Goal: Subscribe to service/newsletter

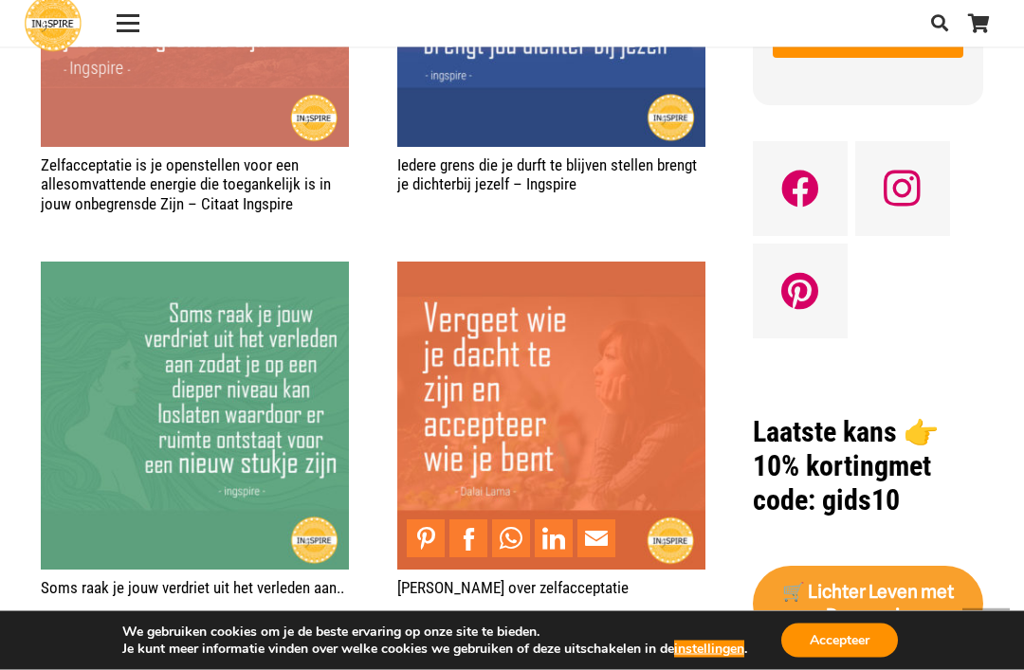
scroll to position [1363, 0]
click at [513, 449] on img "Spreuk over zelfacceptatie" at bounding box center [551, 416] width 308 height 308
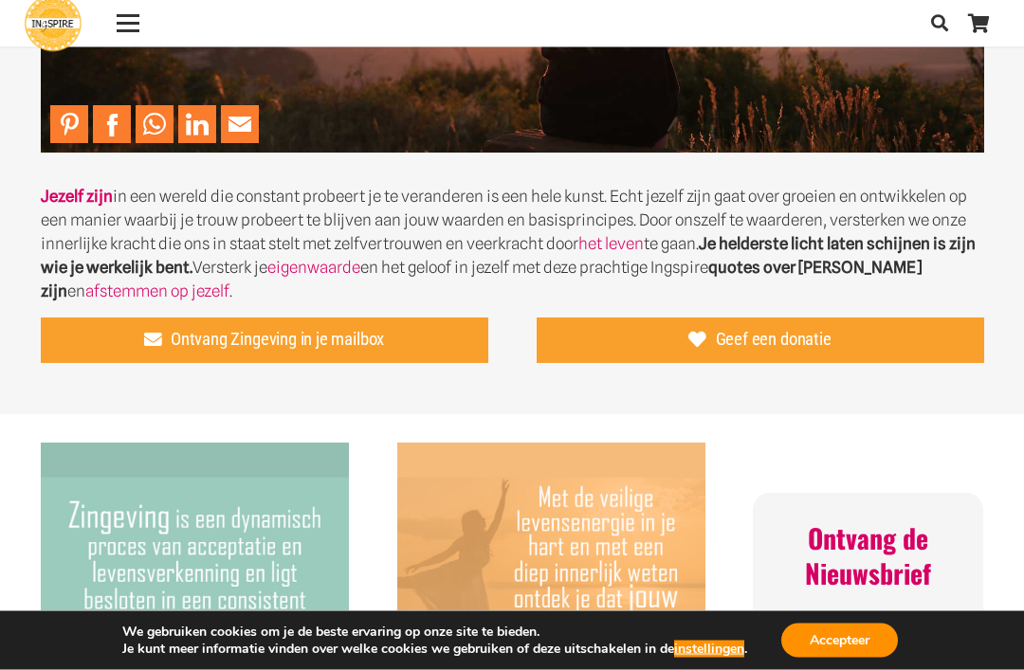
scroll to position [337, 0]
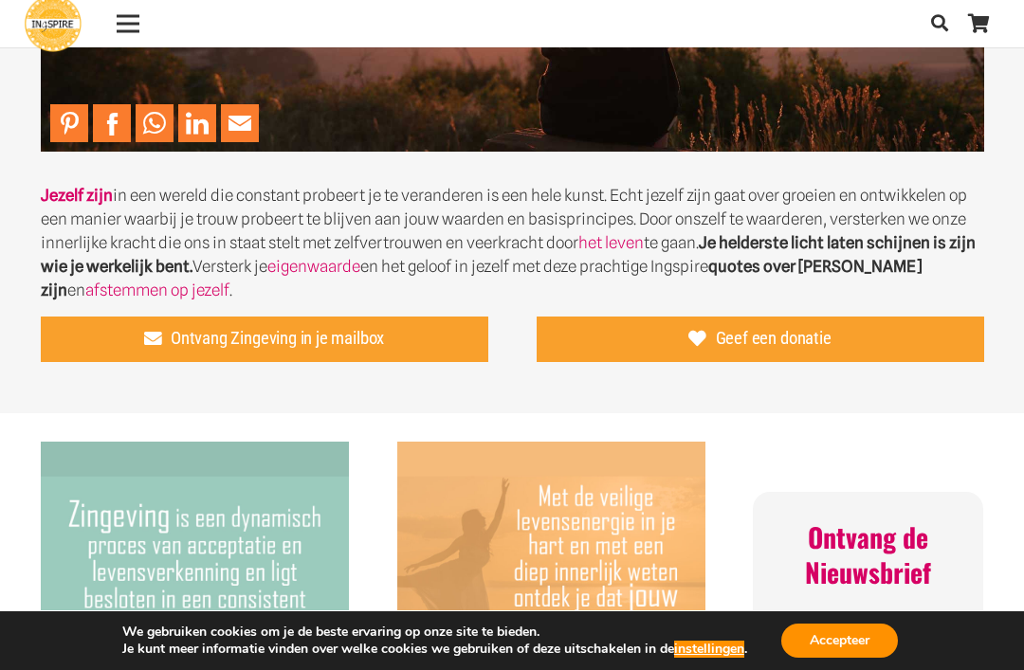
click at [376, 339] on span "Ontvang Zingeving in je mailbox" at bounding box center [277, 338] width 213 height 21
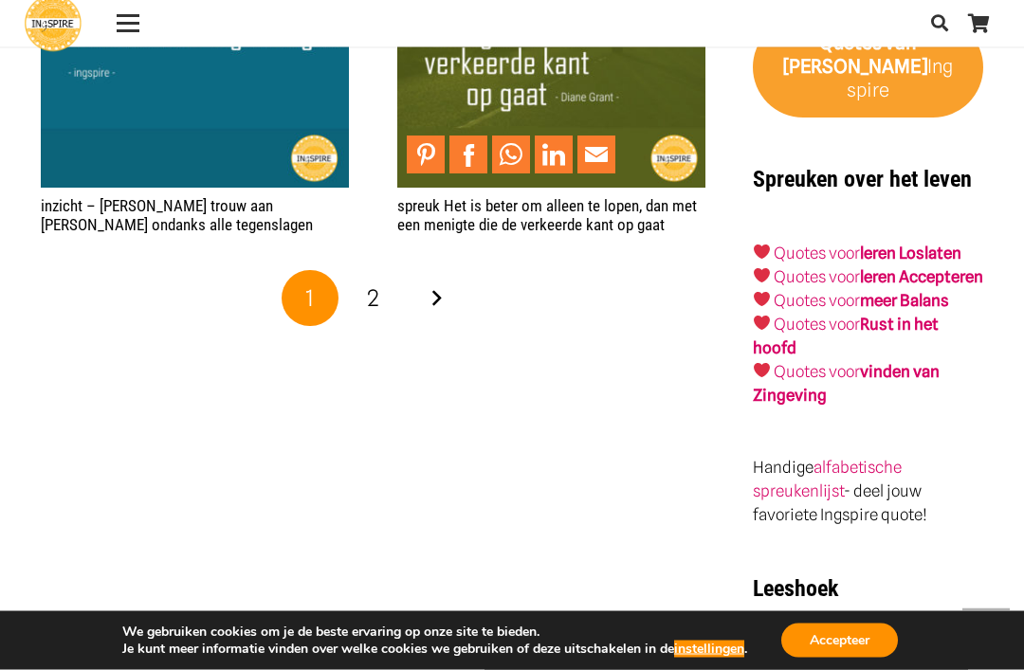
scroll to position [2959, 0]
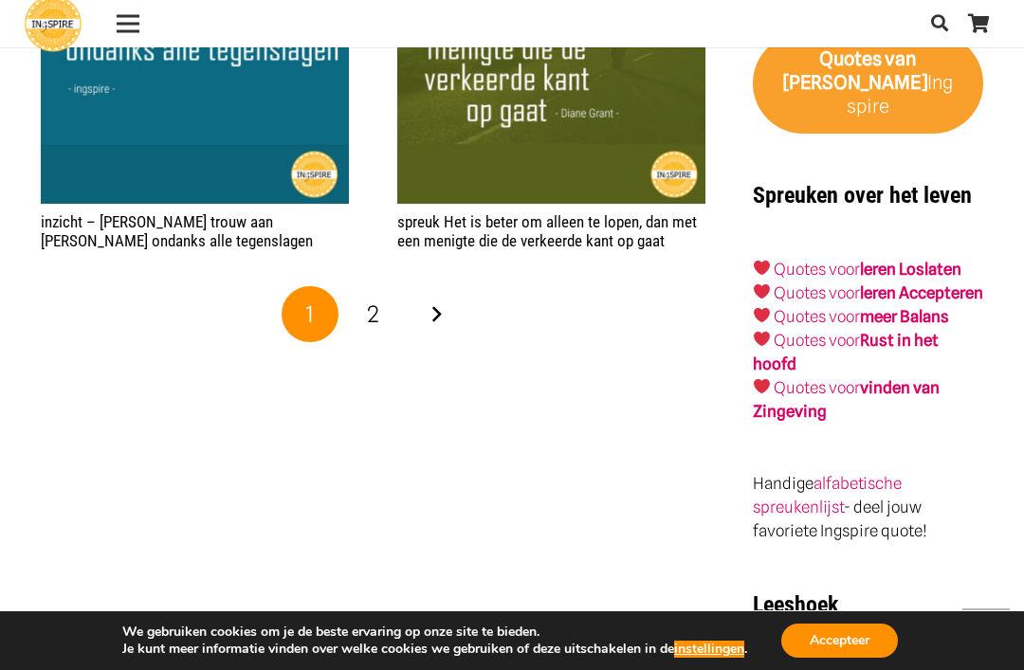
click at [440, 305] on link "Volgende" at bounding box center [436, 314] width 57 height 57
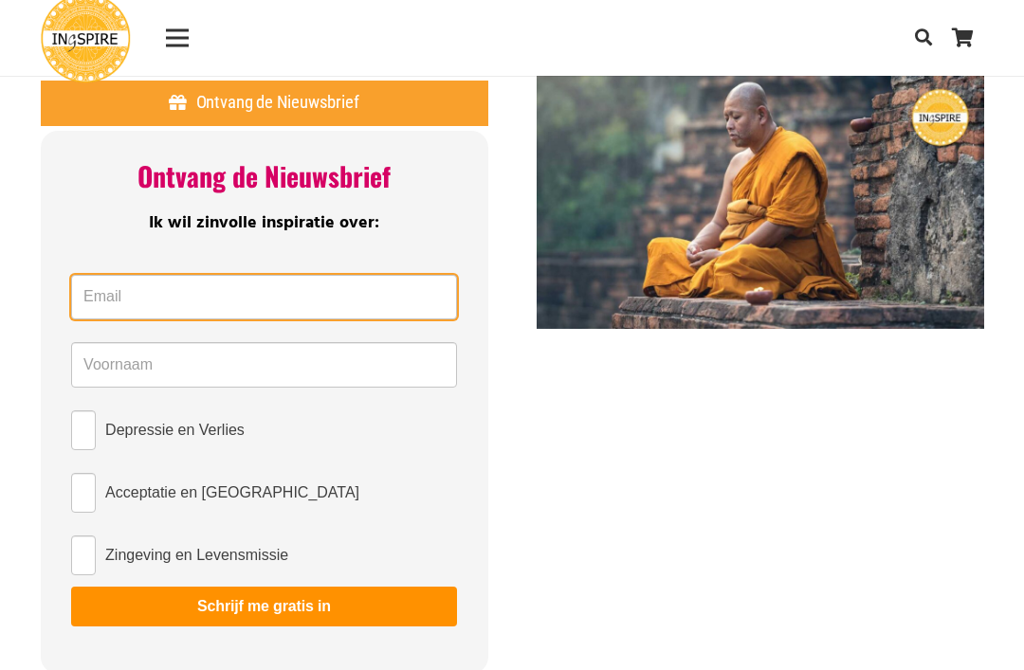
click at [216, 283] on input "Email *" at bounding box center [264, 298] width 386 height 46
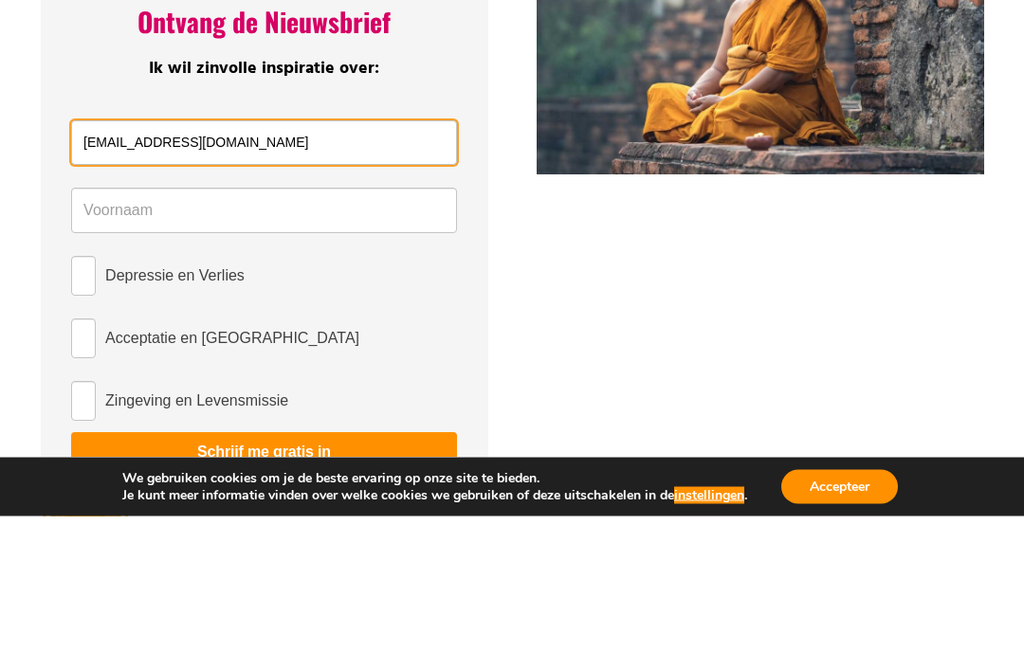
click at [86, 275] on input "[EMAIL_ADDRESS][DOMAIN_NAME]" at bounding box center [264, 298] width 386 height 46
click at [99, 275] on input "[EMAIL_ADDRESS][DOMAIN_NAME]" at bounding box center [264, 298] width 386 height 46
click at [111, 275] on input "[EMAIL_ADDRESS][DOMAIN_NAME]" at bounding box center [264, 298] width 386 height 46
click at [90, 275] on input "[EMAIL_ADDRESS][DOMAIN_NAME]" at bounding box center [264, 298] width 386 height 46
click at [116, 275] on input "[EMAIL_ADDRESS][DOMAIN_NAME]" at bounding box center [264, 298] width 386 height 46
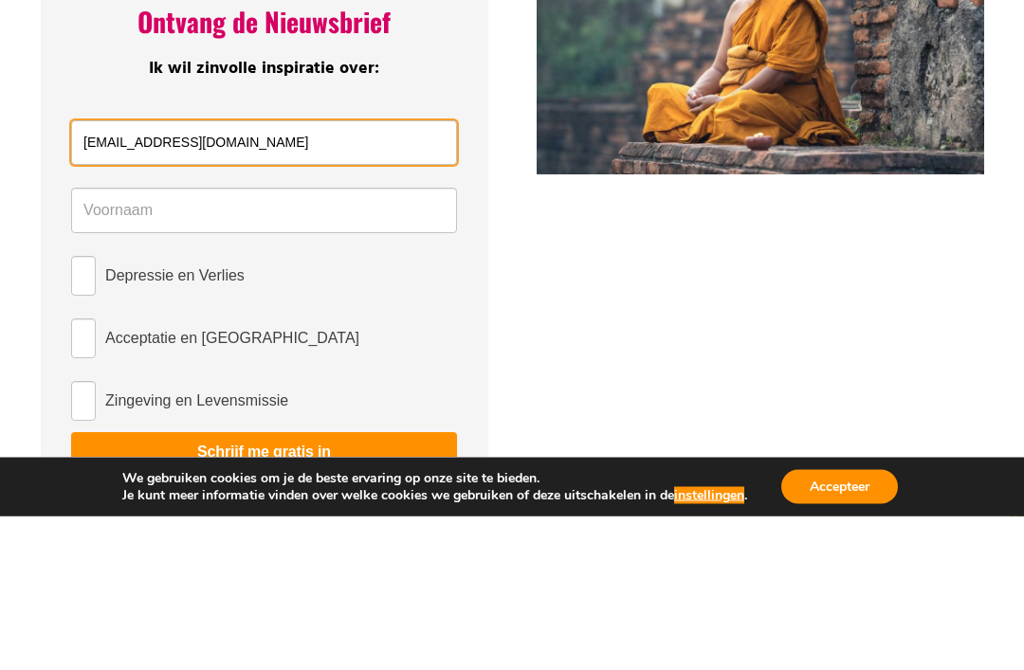
click at [109, 275] on input "[EMAIL_ADDRESS][DOMAIN_NAME]" at bounding box center [264, 298] width 386 height 46
click at [97, 275] on input "[EMAIL_ADDRESS][DOMAIN_NAME]" at bounding box center [264, 298] width 386 height 46
click at [114, 275] on input "[EMAIL_ADDRESS][DOMAIN_NAME]" at bounding box center [264, 298] width 386 height 46
click at [100, 275] on input "[EMAIL_ADDRESS][DOMAIN_NAME]" at bounding box center [264, 298] width 386 height 46
type input "[EMAIL_ADDRESS][DOMAIN_NAME]"
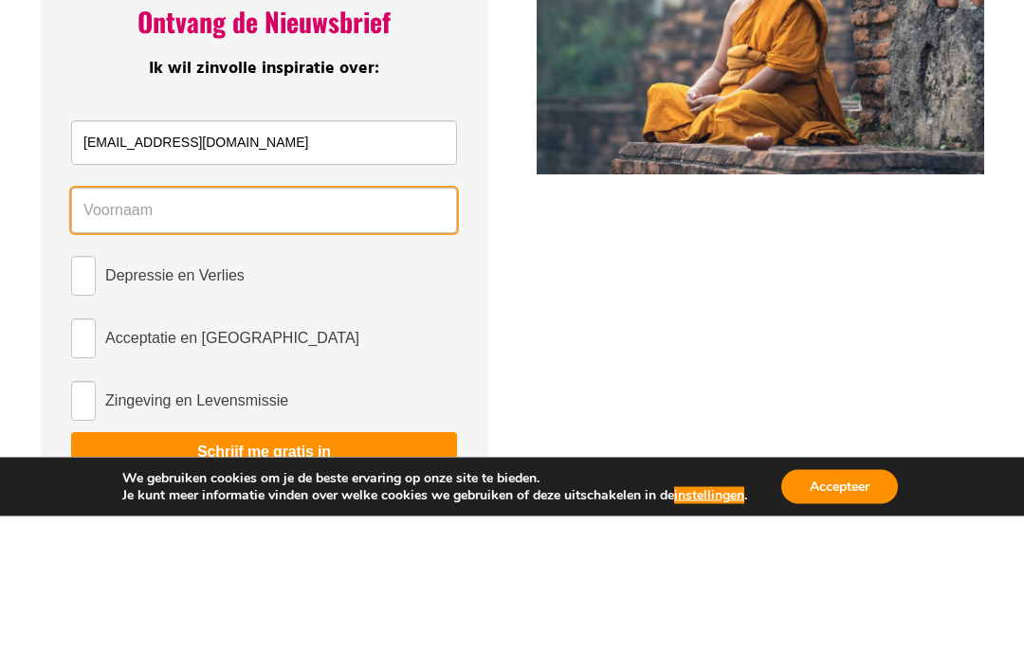
click at [298, 342] on input "Name *" at bounding box center [264, 365] width 386 height 46
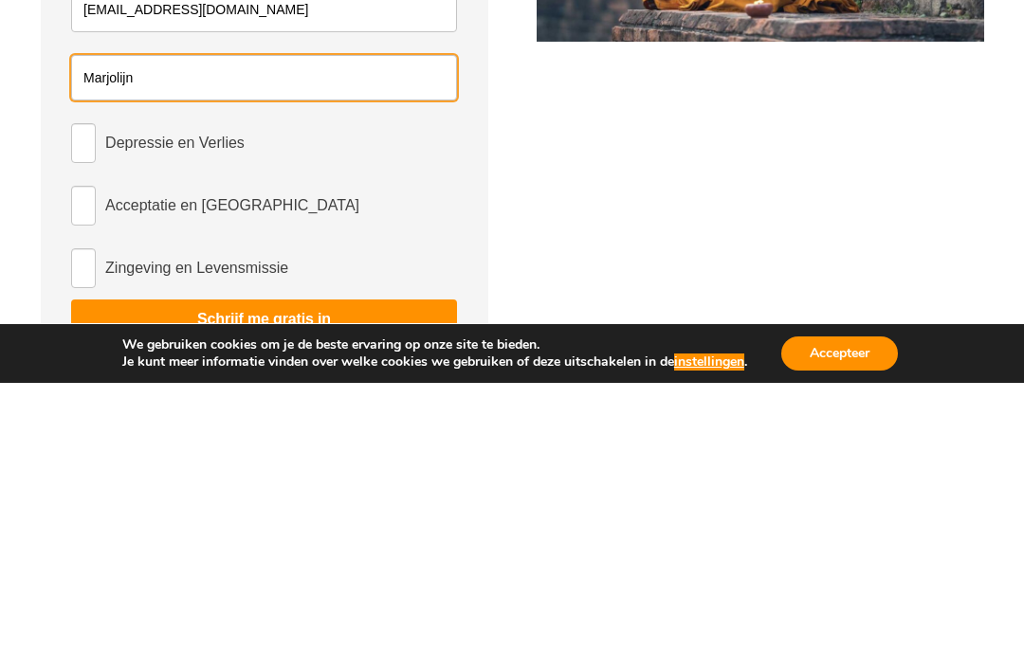
type input "Marjolijn"
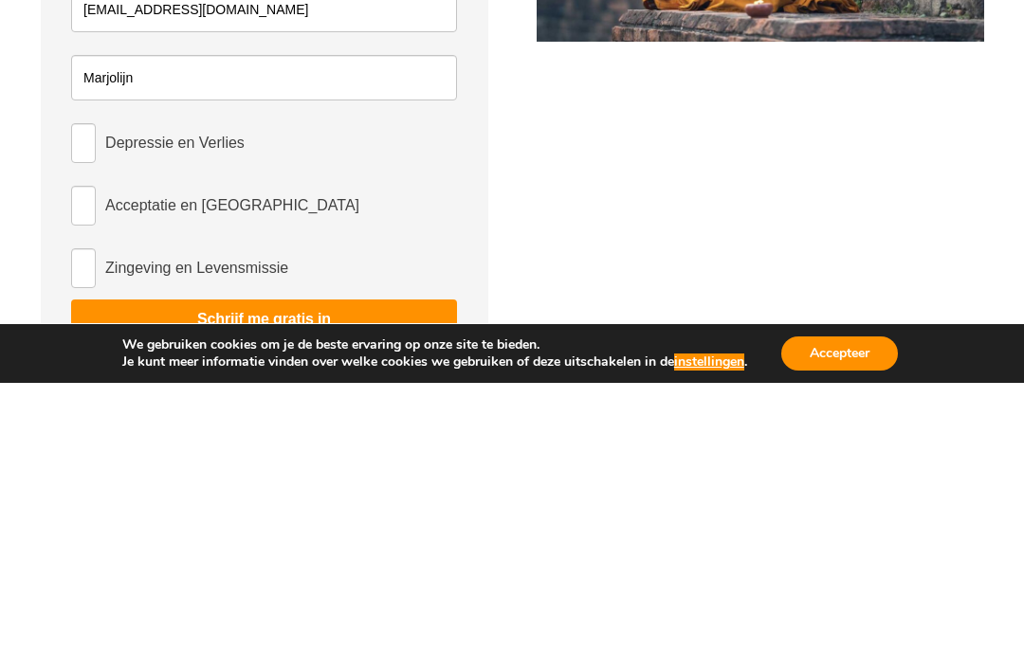
click at [93, 473] on input "Acceptatie en [GEOGRAPHIC_DATA]" at bounding box center [83, 493] width 25 height 40
checkbox input "true"
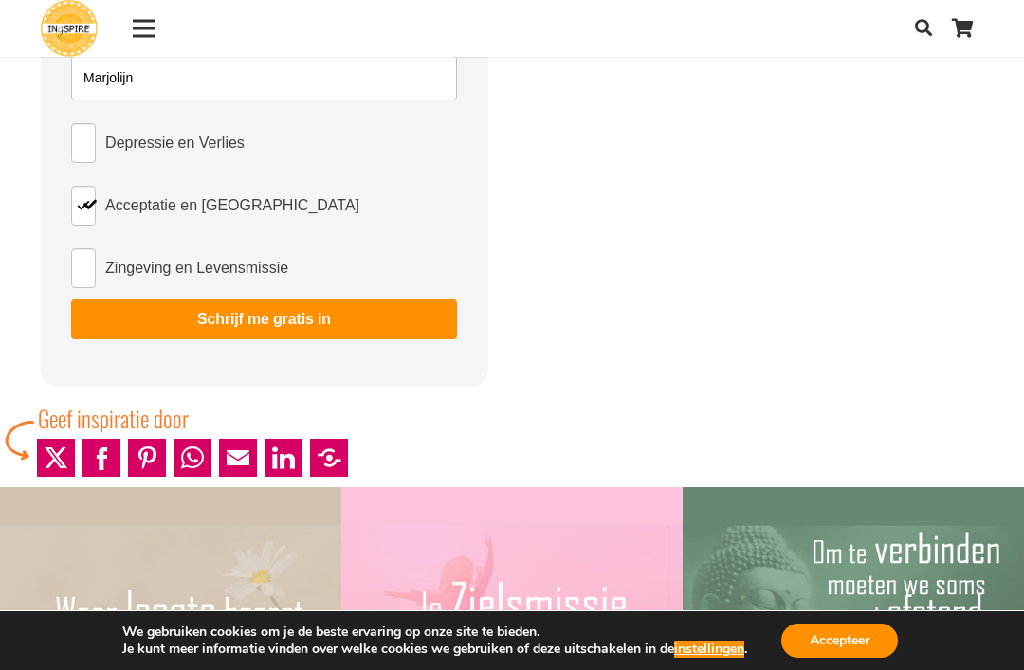
click at [82, 144] on input "Depressie en Verlies" at bounding box center [83, 143] width 25 height 40
checkbox input "true"
click at [94, 275] on input "Zingeving en Levensmissie" at bounding box center [83, 268] width 25 height 40
checkbox input "true"
click at [281, 315] on button "Schrijf me gratis in" at bounding box center [264, 320] width 386 height 40
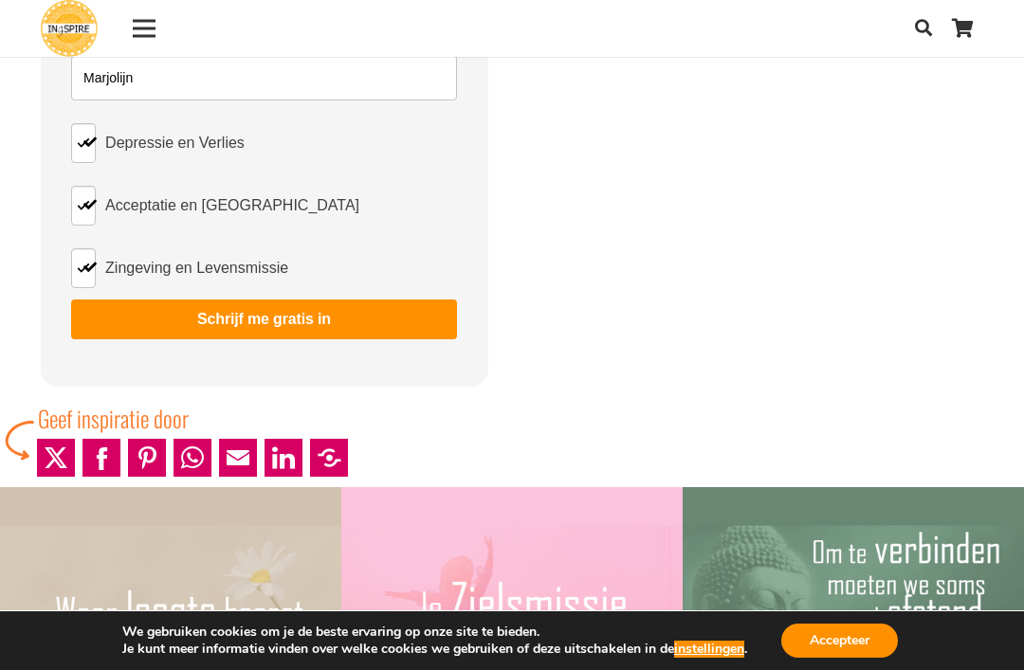
click at [280, 312] on button "Schrijf me gratis in" at bounding box center [264, 320] width 386 height 40
click at [271, 331] on button "Schrijf me gratis in" at bounding box center [264, 320] width 386 height 40
click at [321, 321] on button "Schrijf me gratis in" at bounding box center [264, 320] width 386 height 40
click at [331, 318] on button "Schrijf me gratis in" at bounding box center [264, 320] width 386 height 40
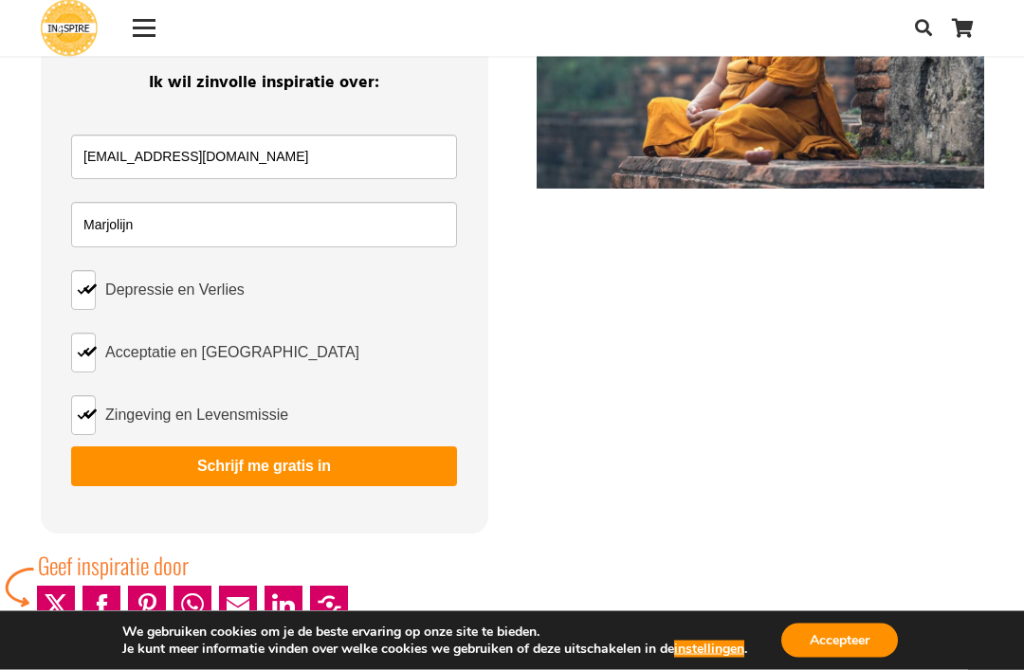
scroll to position [143, 0]
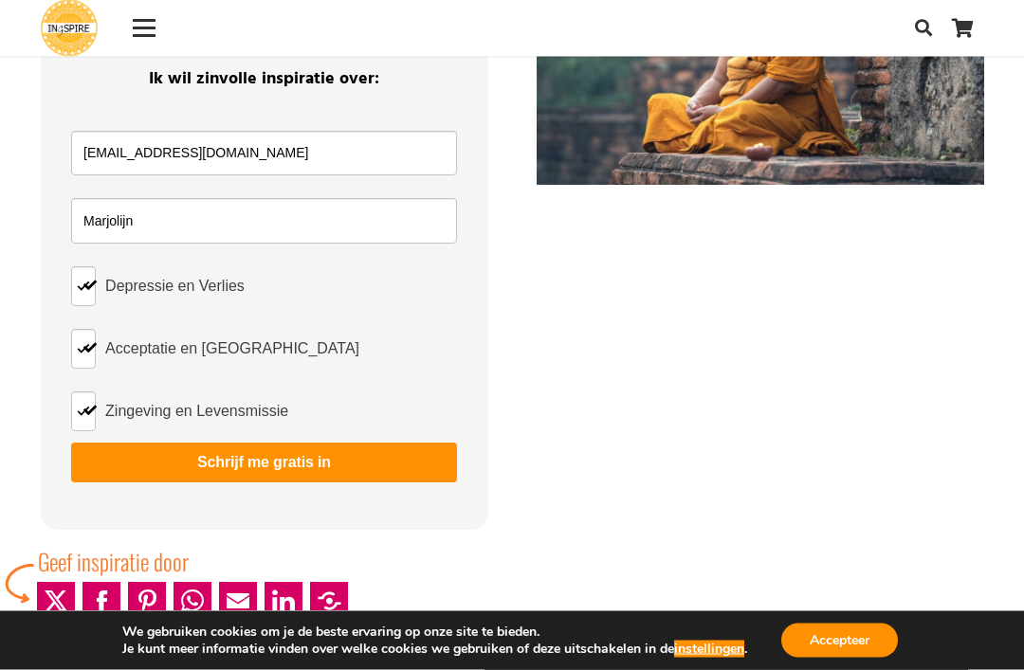
click at [256, 466] on button "Schrijf me gratis in" at bounding box center [264, 464] width 386 height 40
click at [296, 455] on button "Schrijf me gratis in" at bounding box center [264, 463] width 386 height 40
click at [302, 466] on button "Schrijf me gratis in" at bounding box center [264, 463] width 386 height 40
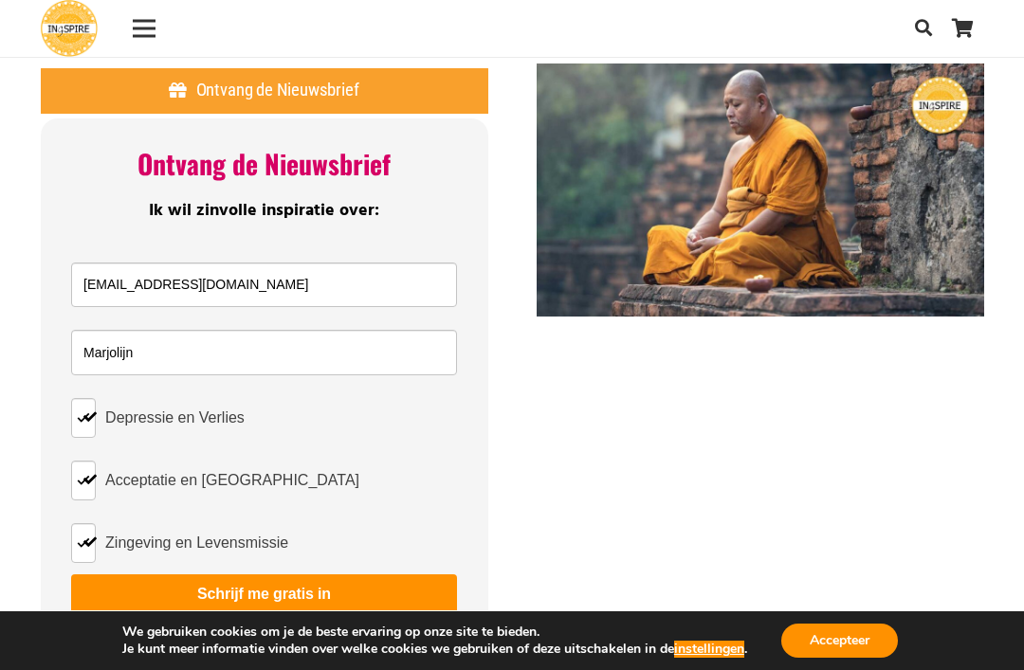
scroll to position [7, 0]
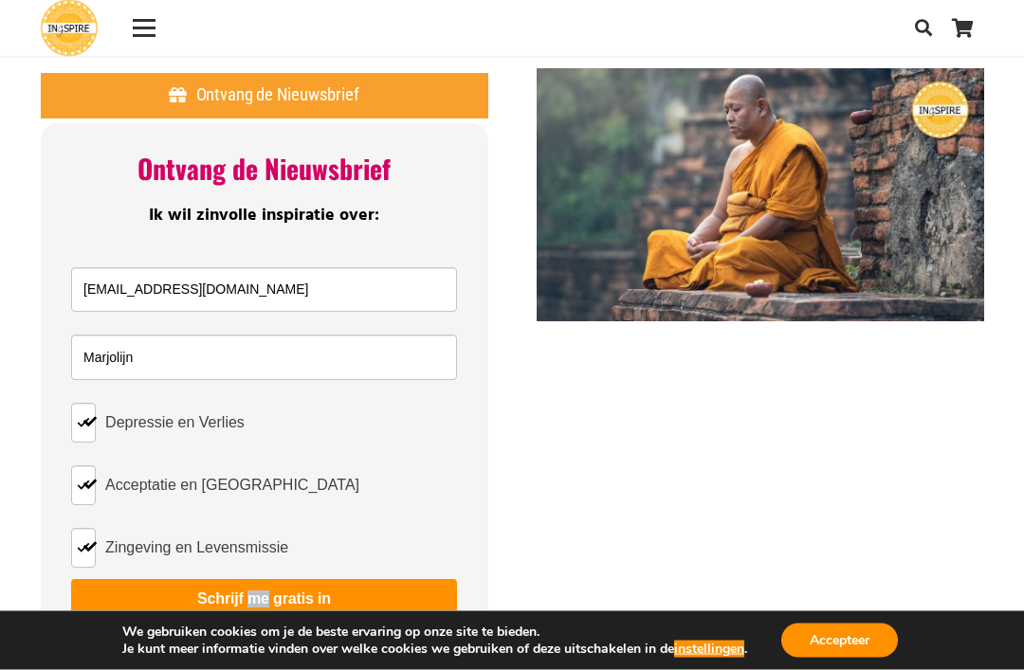
click at [227, 654] on div at bounding box center [265, 649] width 448 height 38
click at [274, 618] on button "Schrijf me gratis in" at bounding box center [264, 600] width 386 height 40
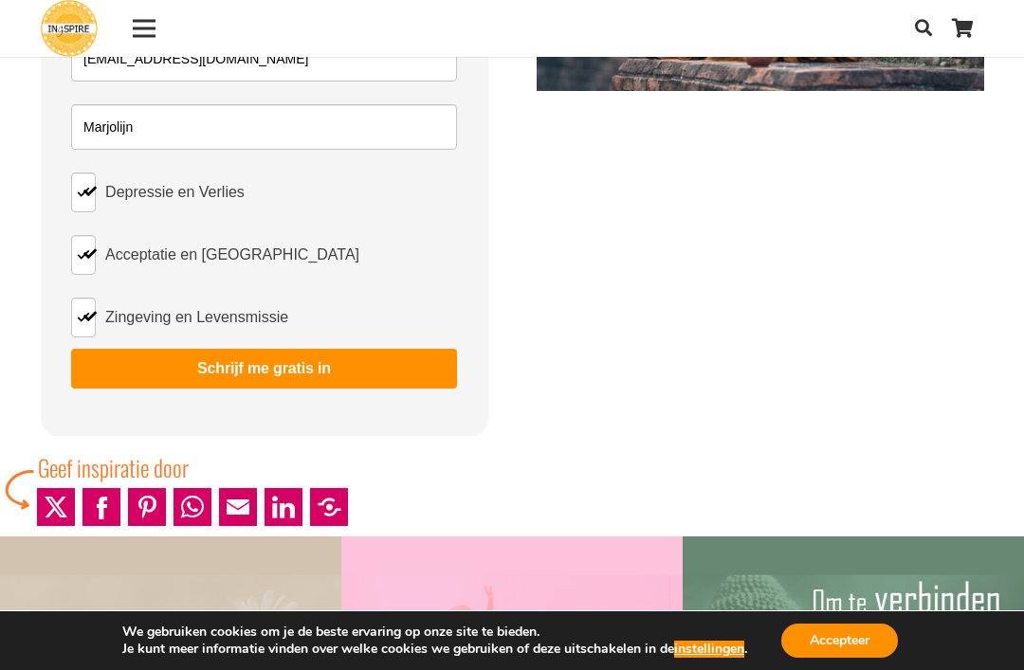
scroll to position [78, 0]
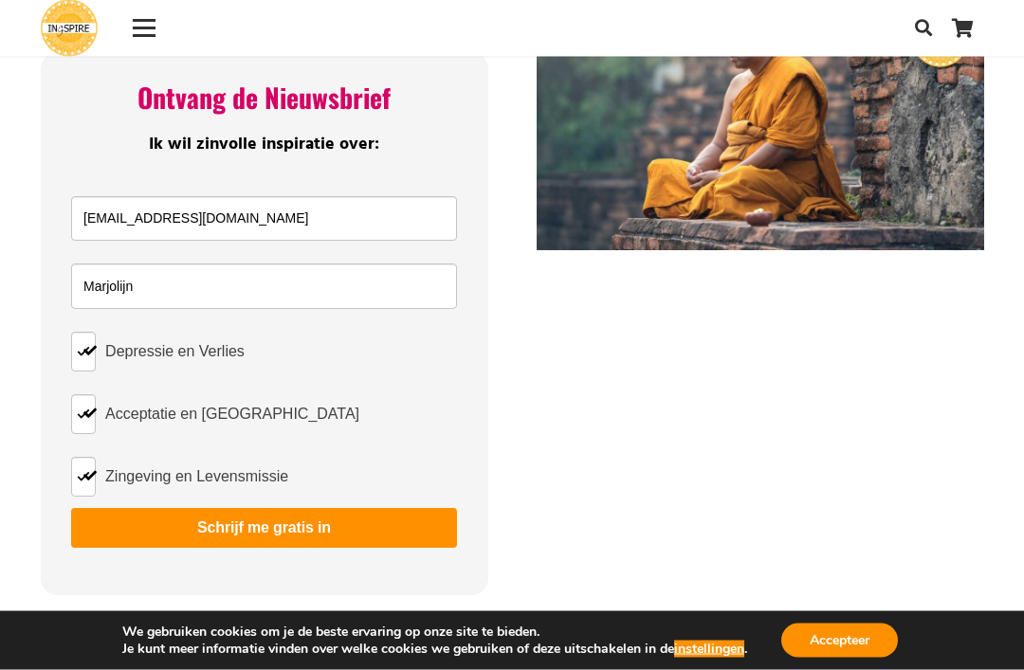
click at [341, 533] on button "Schrijf me gratis in" at bounding box center [264, 529] width 386 height 40
click at [524, 452] on div at bounding box center [760, 296] width 496 height 598
click at [293, 533] on button "Schrijf me gratis in" at bounding box center [264, 528] width 386 height 40
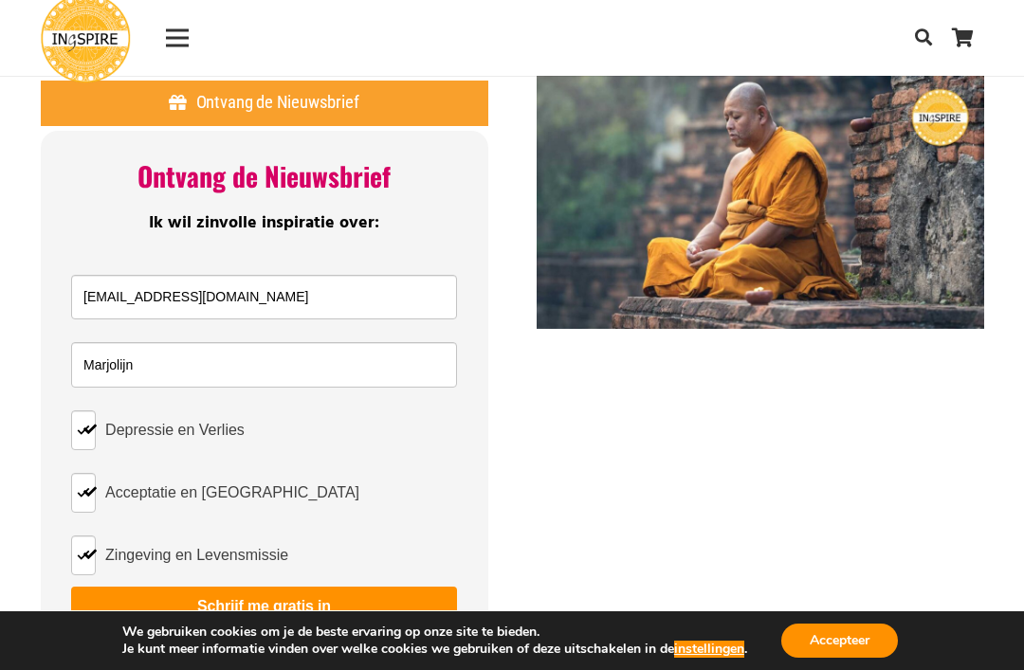
click at [185, 37] on div "Menu" at bounding box center [177, 38] width 23 height 3
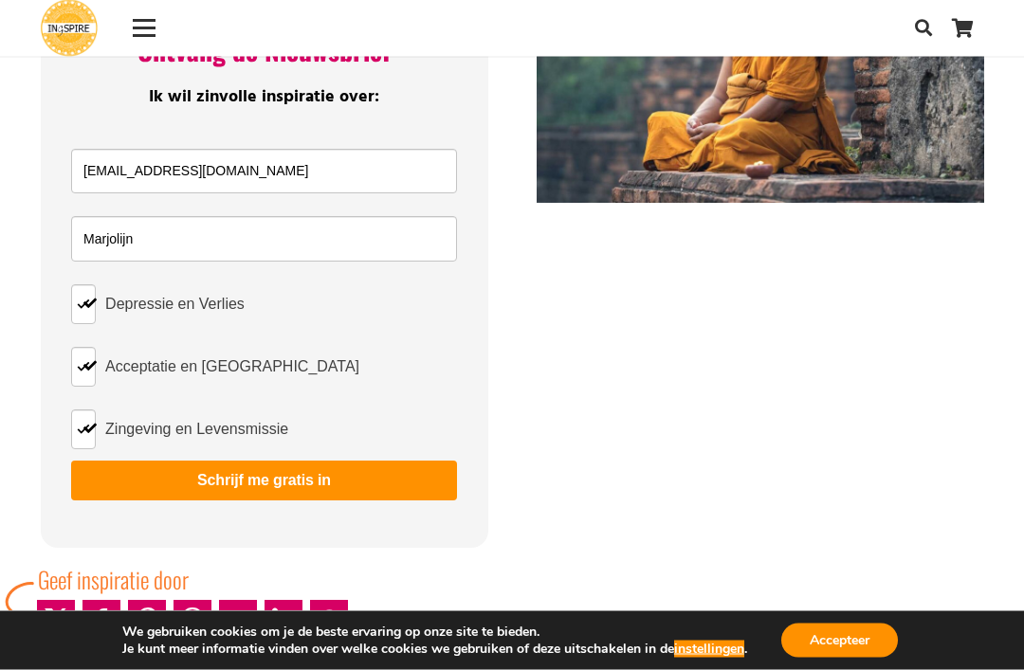
click at [280, 488] on button "Schrijf me gratis in" at bounding box center [264, 482] width 386 height 40
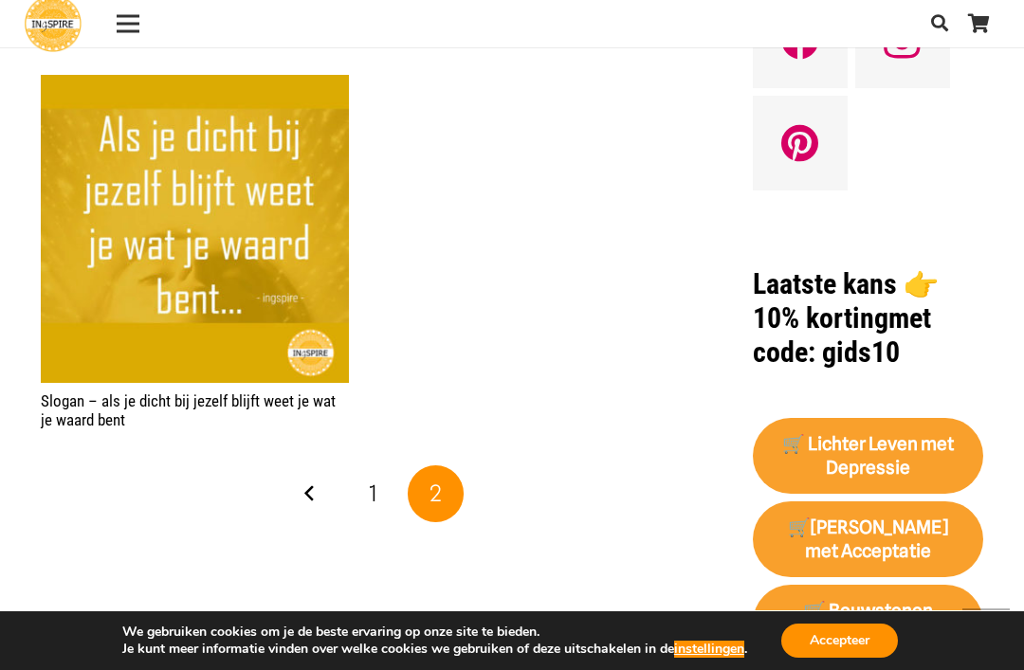
scroll to position [1536, 0]
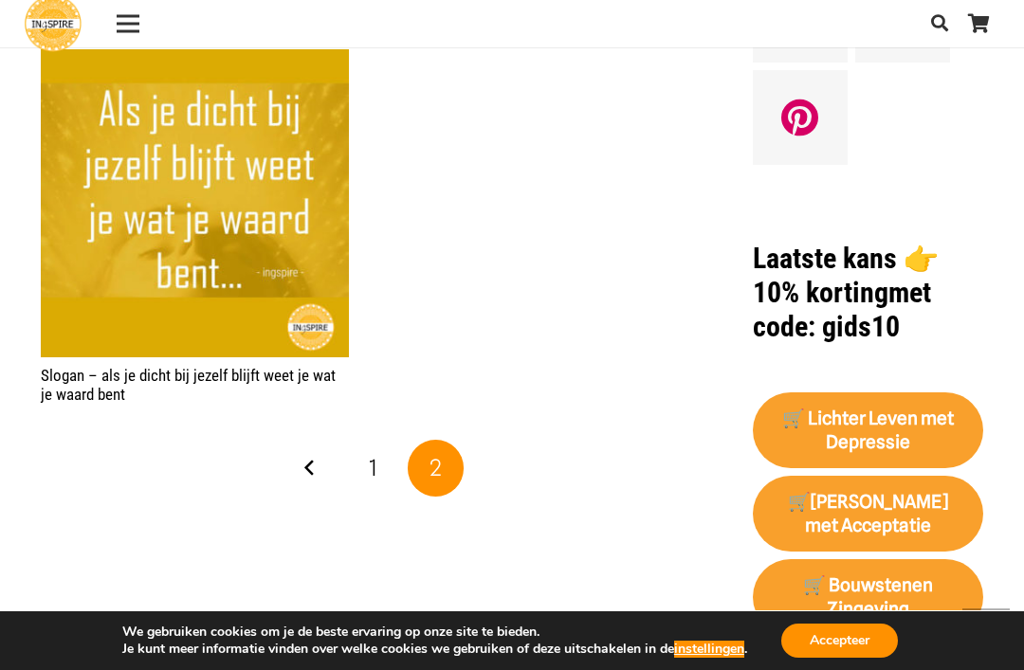
click at [375, 470] on span "1" at bounding box center [373, 467] width 9 height 27
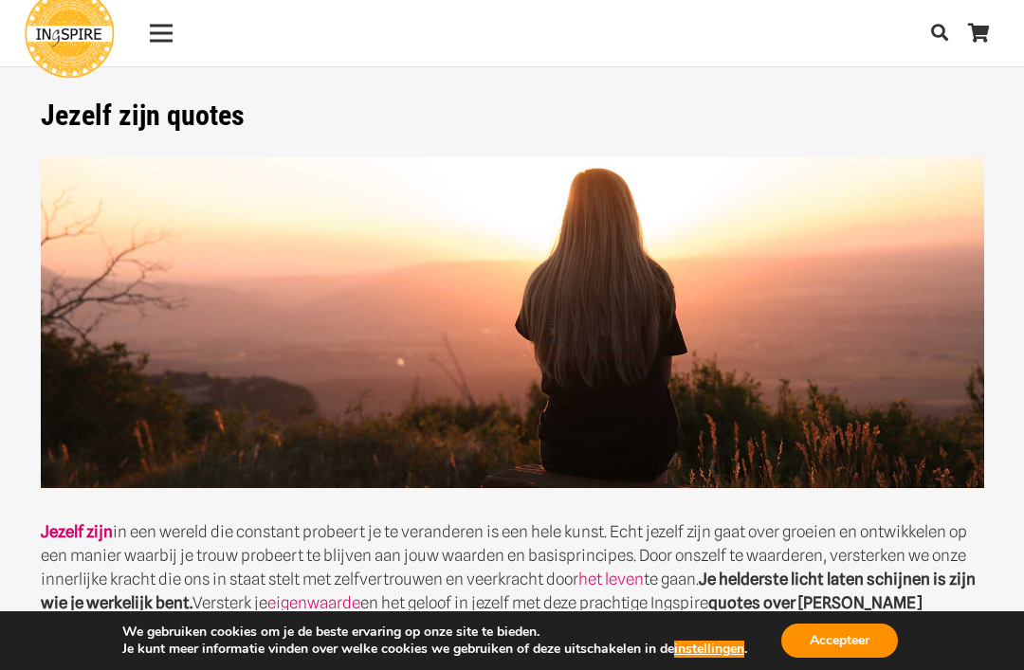
click at [817, 646] on button "Accepteer" at bounding box center [839, 641] width 117 height 34
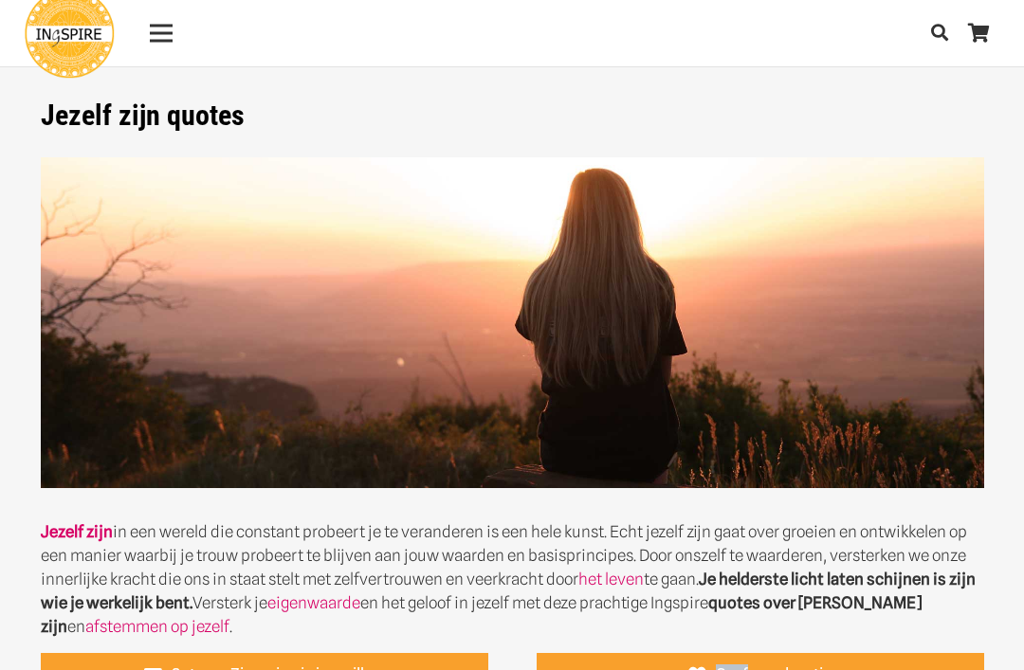
click at [168, 44] on div "Menu" at bounding box center [161, 32] width 23 height 47
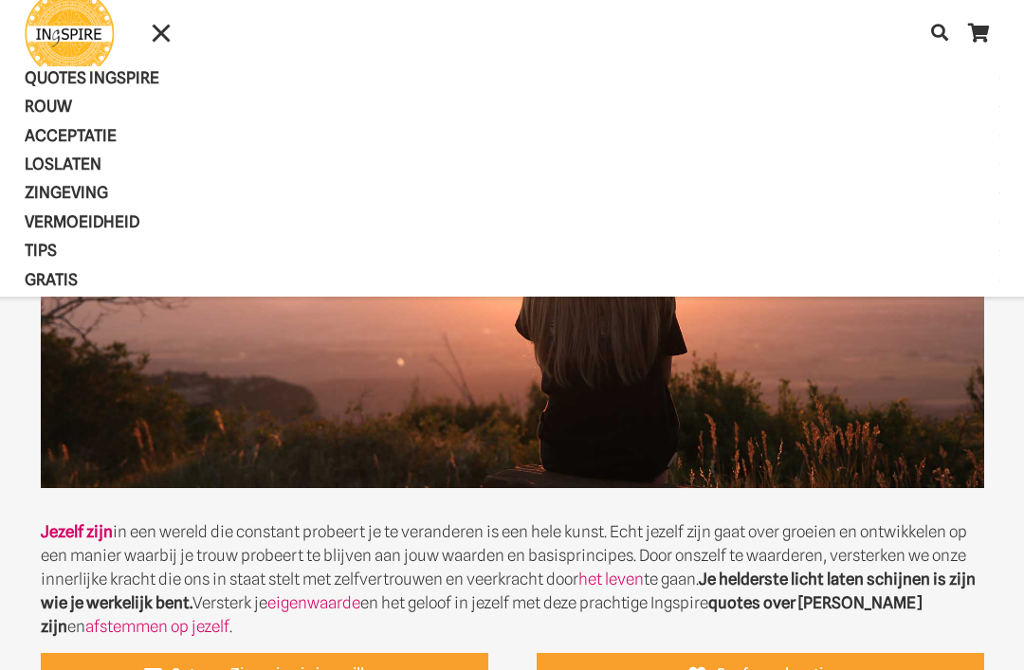
click at [120, 226] on span "VERMOEIDHEID" at bounding box center [98, 221] width 147 height 19
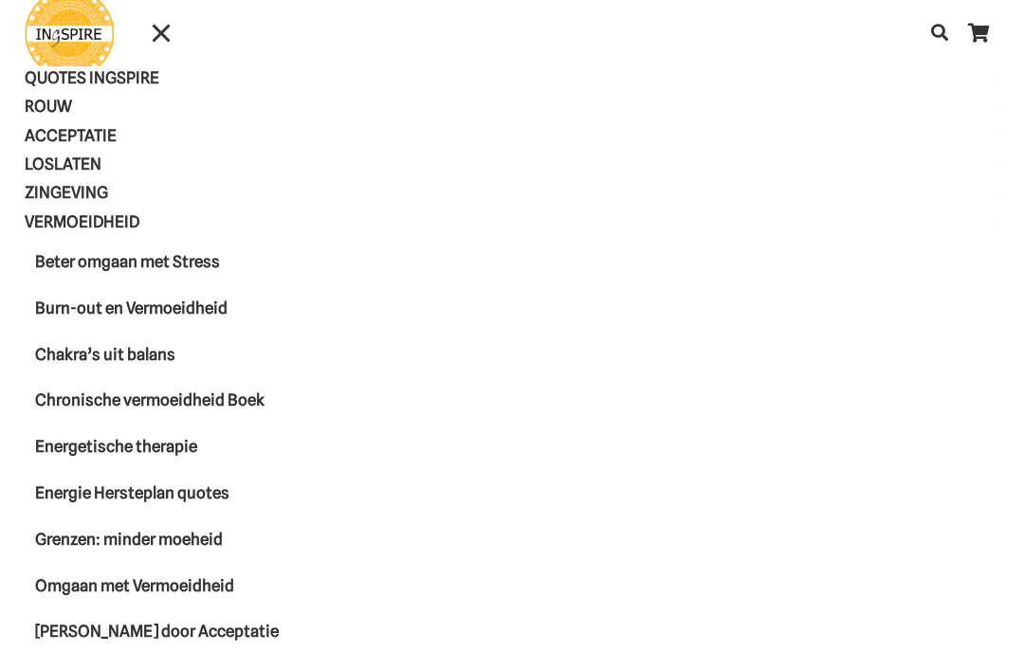
click at [483, 339] on link "Chakra’s uit balans" at bounding box center [512, 355] width 999 height 46
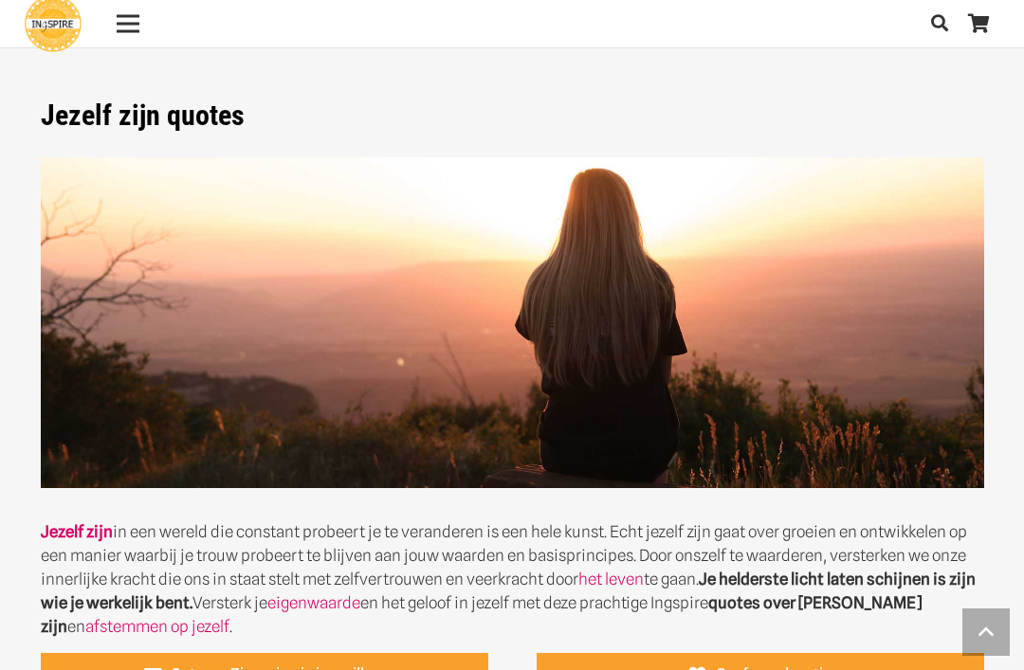
scroll to position [1598, 0]
